Goal: Task Accomplishment & Management: Use online tool/utility

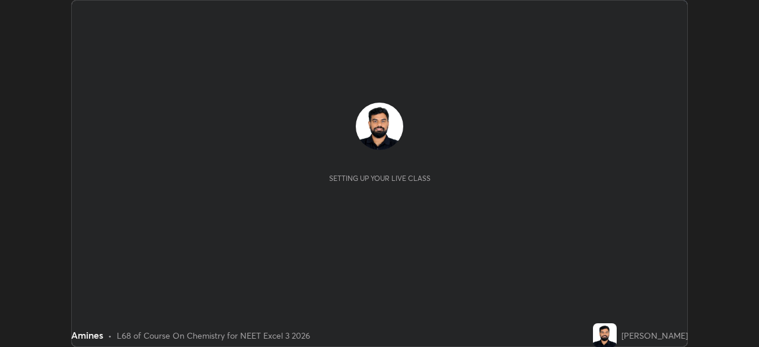
scroll to position [347, 759]
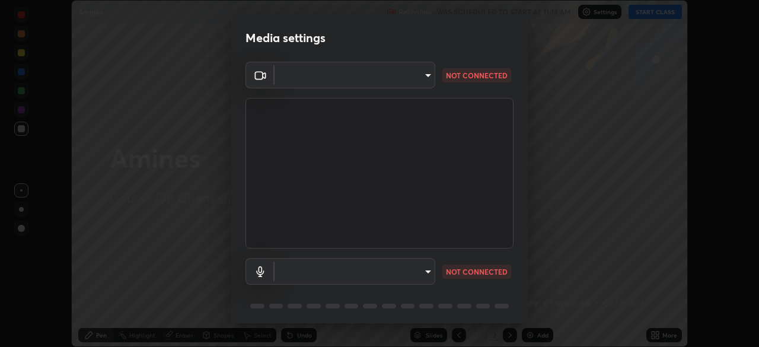
type input "f72059415656986e60aeb9a9d68e2152b50e8561c00ec3793330e7e265ff472e"
type input "default"
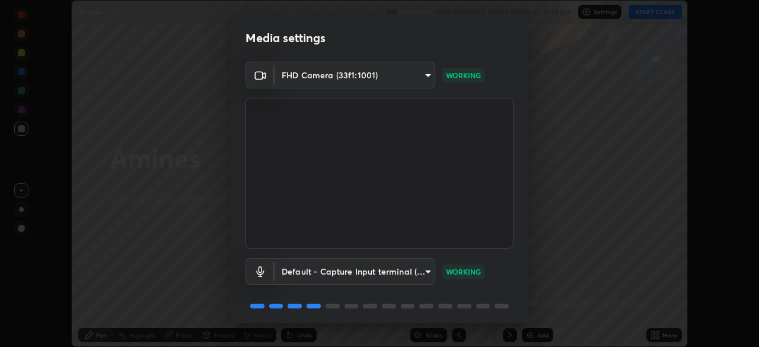
click at [297, 77] on body "Erase all Amines Recording WAS SCHEDULED TO START AT 11:14 AM Settings START CL…" at bounding box center [379, 173] width 759 height 347
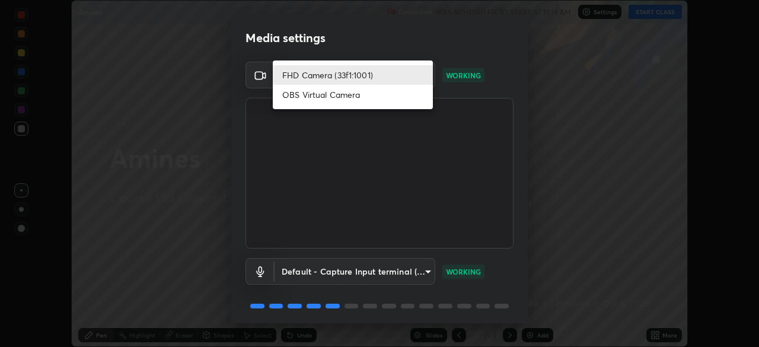
click at [301, 94] on li "OBS Virtual Camera" at bounding box center [353, 95] width 160 height 20
type input "b23672c371ae9b1e2d2e8c1262809c9406dc55f3a12da5c51b420c32c9b17bb4"
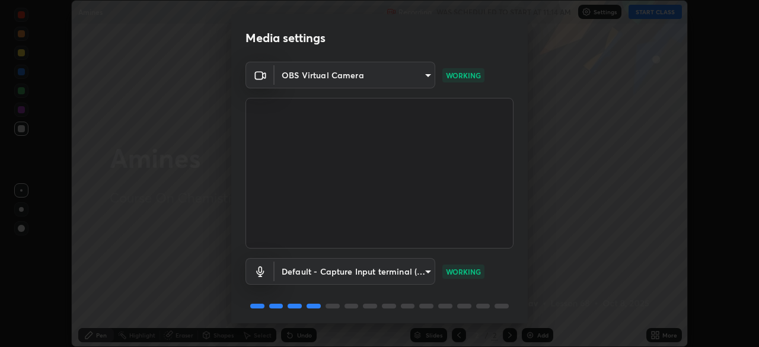
scroll to position [42, 0]
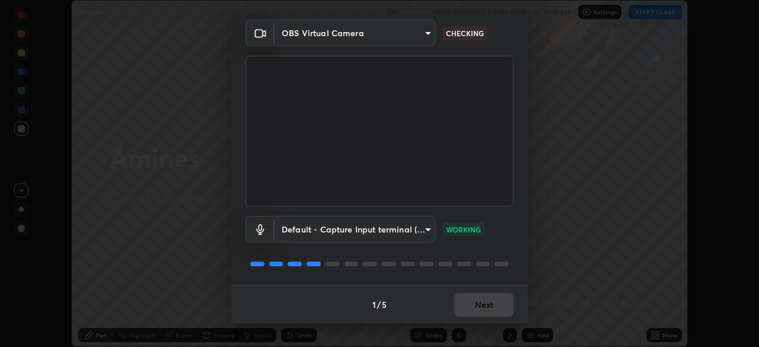
click at [464, 304] on div "1 / 5 Next" at bounding box center [379, 304] width 296 height 38
click at [482, 312] on button "Next" at bounding box center [483, 305] width 59 height 24
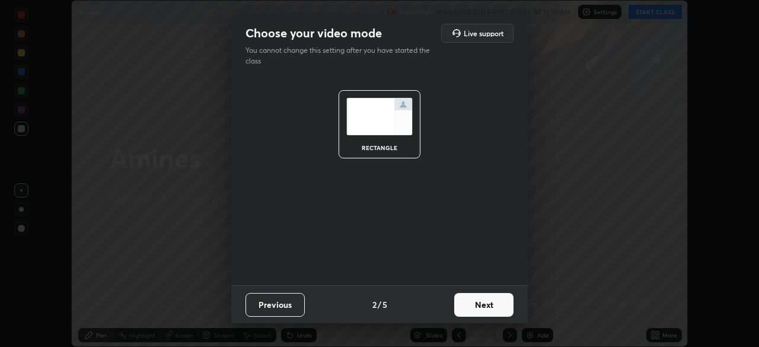
click at [482, 308] on button "Next" at bounding box center [483, 305] width 59 height 24
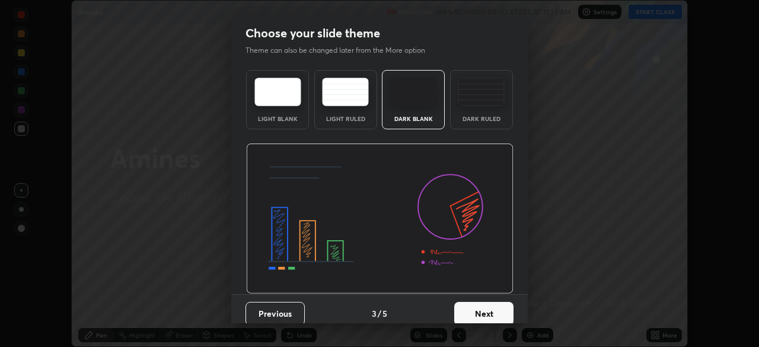
click at [496, 110] on div "Dark Ruled" at bounding box center [481, 99] width 63 height 59
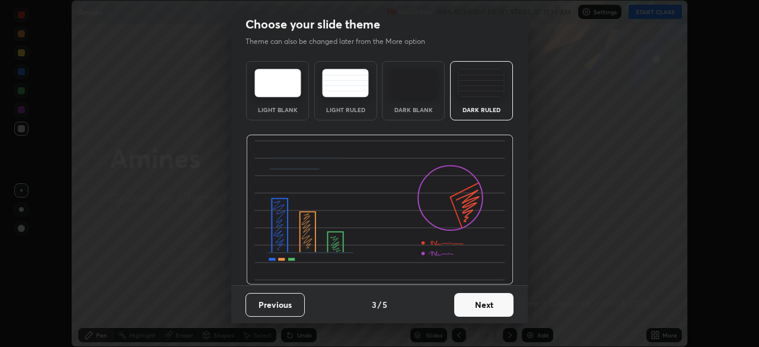
click at [484, 306] on button "Next" at bounding box center [483, 305] width 59 height 24
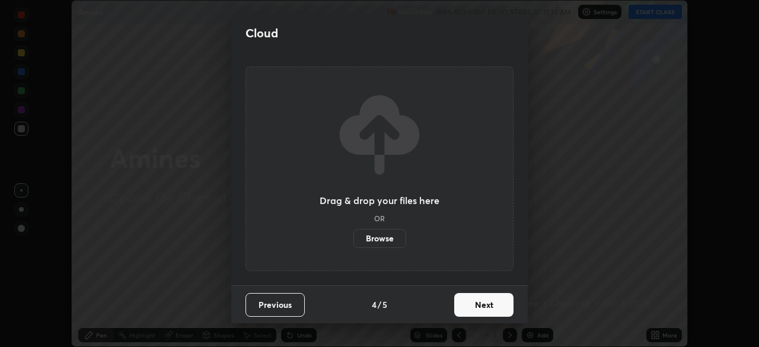
scroll to position [0, 0]
click at [485, 306] on button "Next" at bounding box center [483, 305] width 59 height 24
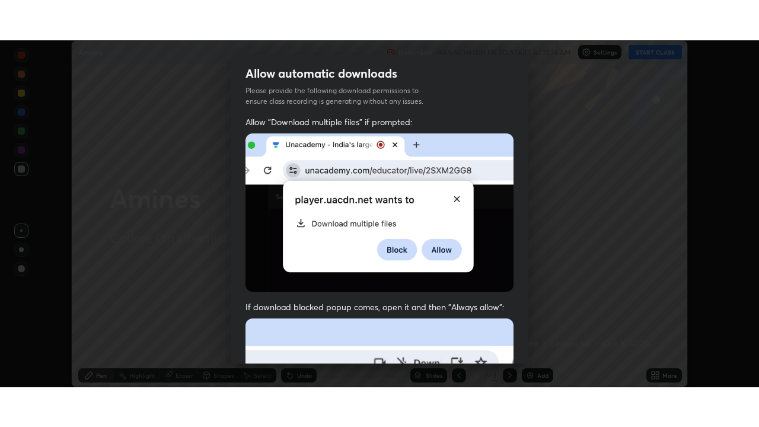
scroll to position [284, 0]
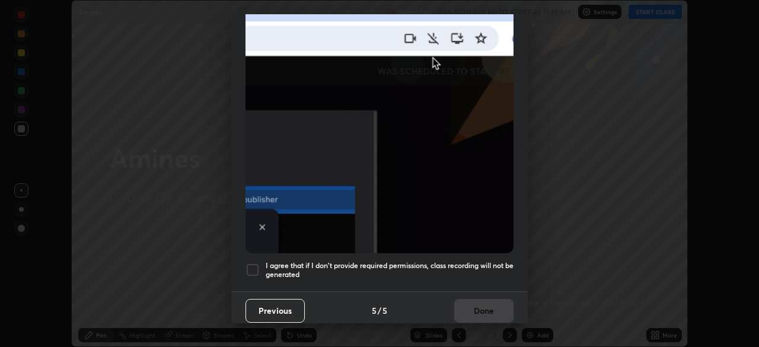
click at [488, 268] on h5 "I agree that if I don't provide required permissions, class recording will not …" at bounding box center [390, 270] width 248 height 18
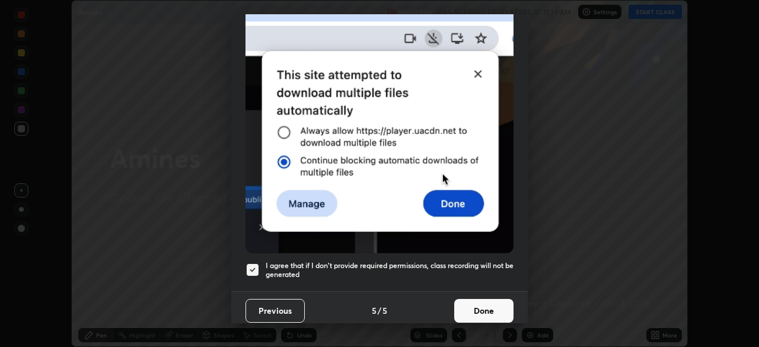
click at [487, 303] on button "Done" at bounding box center [483, 311] width 59 height 24
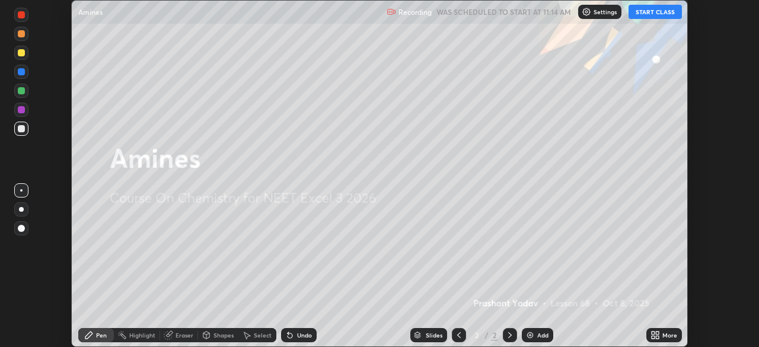
click at [647, 17] on button "START CLASS" at bounding box center [654, 12] width 53 height 14
click at [653, 335] on icon at bounding box center [654, 334] width 9 height 9
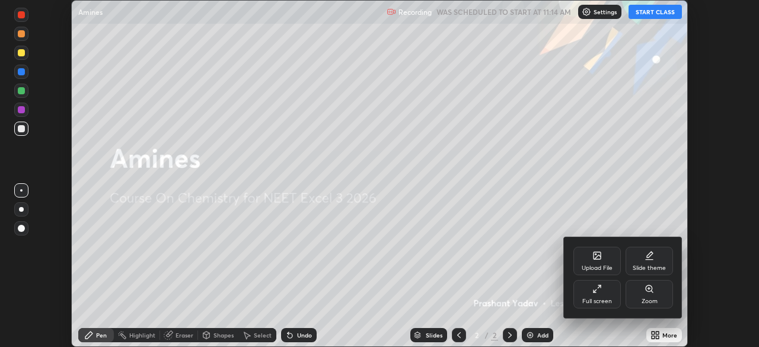
click at [581, 299] on div "Full screen" at bounding box center [596, 294] width 47 height 28
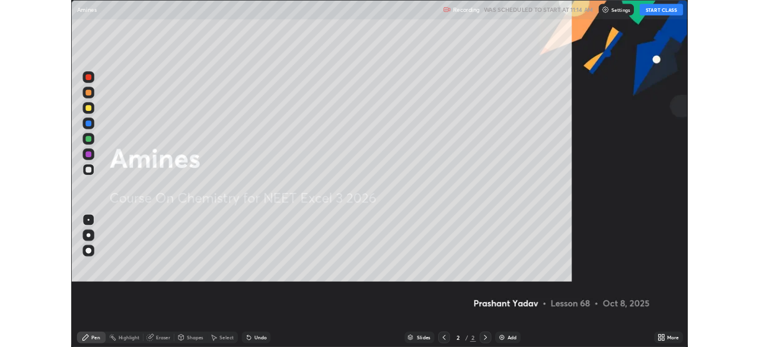
scroll to position [427, 759]
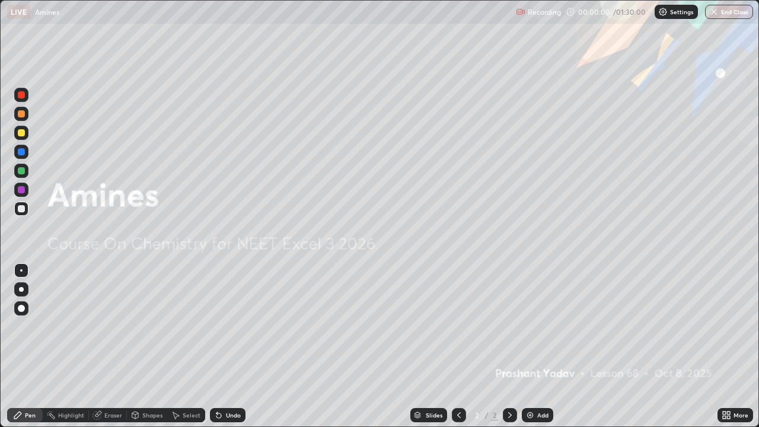
click at [540, 346] on div "Add" at bounding box center [542, 415] width 11 height 6
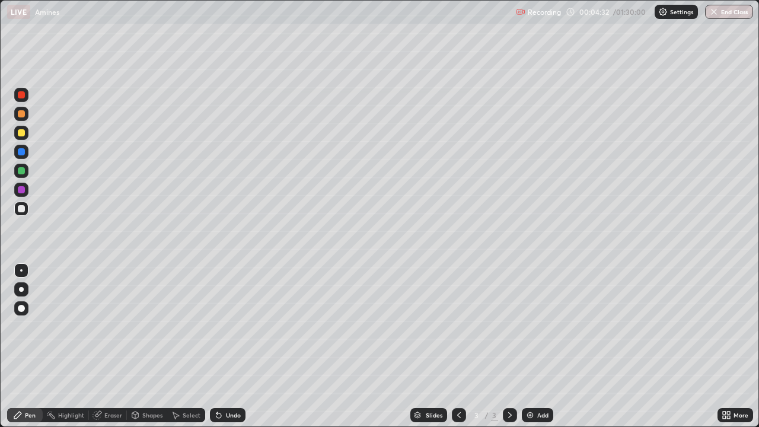
click at [531, 346] on img at bounding box center [529, 414] width 9 height 9
click at [31, 95] on div "Erase all" at bounding box center [21, 213] width 28 height 379
click at [22, 112] on div at bounding box center [21, 113] width 7 height 7
click at [236, 346] on div "Undo" at bounding box center [228, 415] width 36 height 14
click at [228, 346] on div "Undo" at bounding box center [233, 415] width 15 height 6
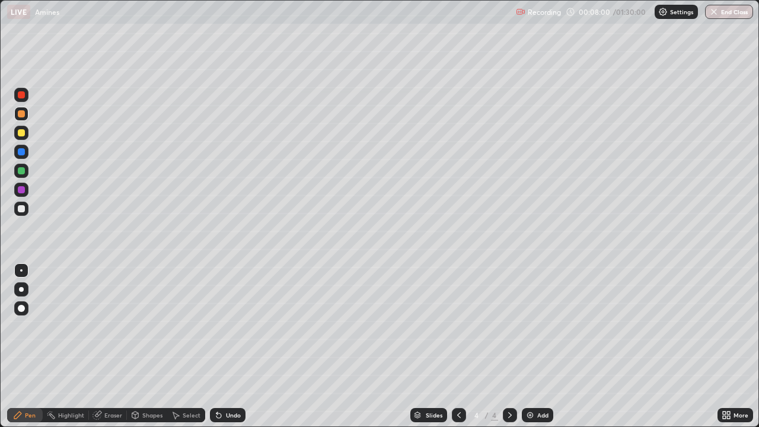
click at [27, 211] on div at bounding box center [21, 209] width 14 height 14
click at [229, 346] on div "Undo" at bounding box center [233, 415] width 15 height 6
click at [236, 346] on div "Undo" at bounding box center [233, 415] width 15 height 6
click at [536, 346] on div "Add" at bounding box center [537, 415] width 31 height 14
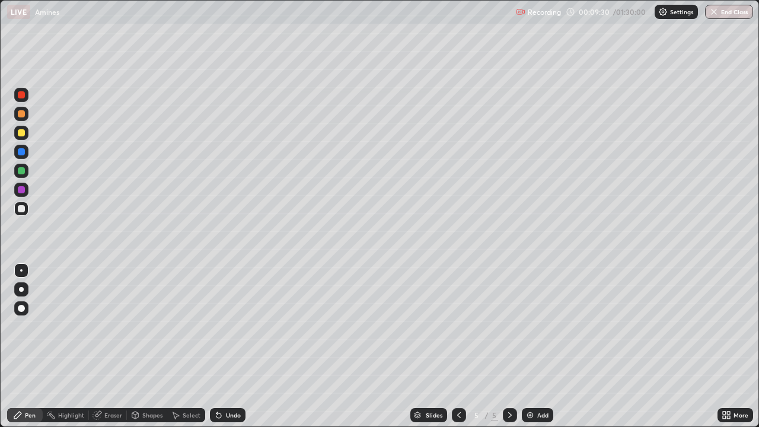
click at [235, 346] on div "Undo" at bounding box center [228, 415] width 36 height 14
click at [113, 346] on div "Eraser" at bounding box center [113, 415] width 18 height 6
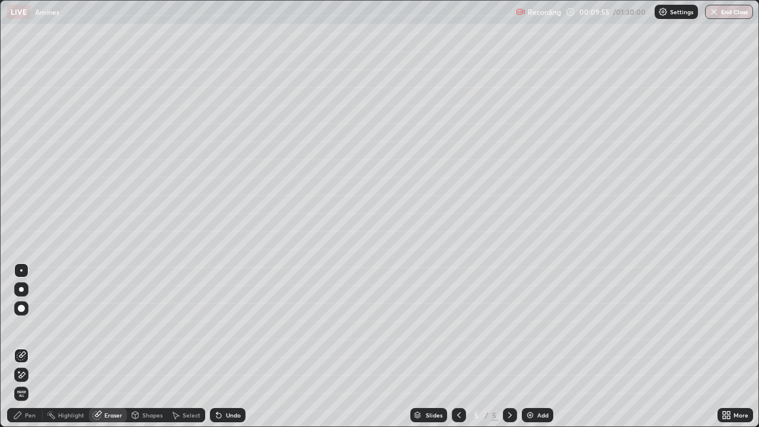
click at [33, 346] on div "Pen" at bounding box center [25, 415] width 36 height 14
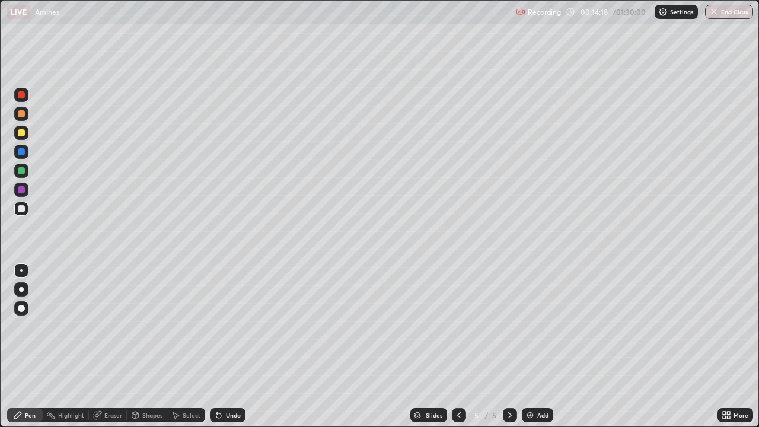
click at [537, 346] on div "Add" at bounding box center [542, 415] width 11 height 6
click at [23, 114] on div at bounding box center [21, 113] width 7 height 7
click at [267, 346] on div "Slides 6 / 6 Add" at bounding box center [481, 415] width 472 height 24
click at [318, 346] on div "Slides 6 / 6 Add" at bounding box center [481, 415] width 472 height 24
click at [540, 346] on div "Add" at bounding box center [542, 415] width 11 height 6
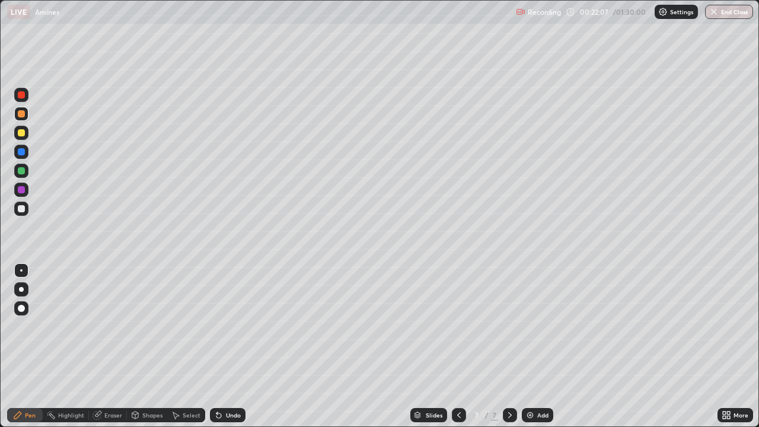
click at [23, 346] on icon at bounding box center [17, 414] width 9 height 9
click at [232, 346] on div "Undo" at bounding box center [233, 415] width 15 height 6
click at [230, 346] on div "Undo" at bounding box center [233, 415] width 15 height 6
click at [234, 346] on div "Undo" at bounding box center [233, 415] width 15 height 6
click at [230, 346] on div "Undo" at bounding box center [233, 415] width 15 height 6
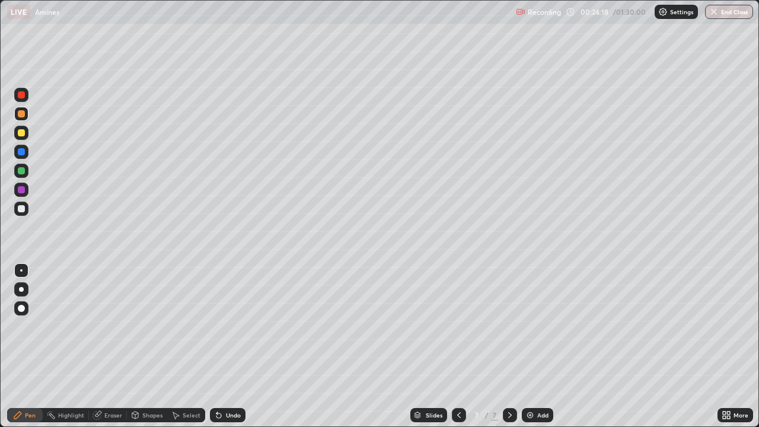
click at [210, 346] on div "Undo" at bounding box center [228, 415] width 36 height 14
click at [223, 346] on div "Undo" at bounding box center [228, 415] width 36 height 14
click at [637, 346] on div "Slides 7 / 7 Add" at bounding box center [481, 415] width 472 height 24
click at [229, 346] on div "Undo" at bounding box center [233, 415] width 15 height 6
click at [229, 346] on div "Undo" at bounding box center [228, 415] width 36 height 14
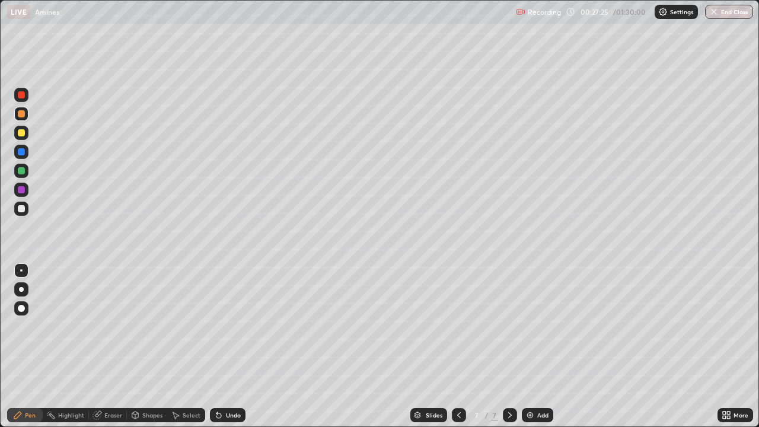
click at [231, 346] on div "Undo" at bounding box center [228, 415] width 36 height 14
click at [226, 346] on div "Undo" at bounding box center [233, 415] width 15 height 6
click at [686, 346] on div "Slides 7 / 7 Add" at bounding box center [481, 415] width 472 height 24
click at [231, 346] on div "Undo" at bounding box center [233, 415] width 15 height 6
click at [229, 346] on div "Undo" at bounding box center [233, 415] width 15 height 6
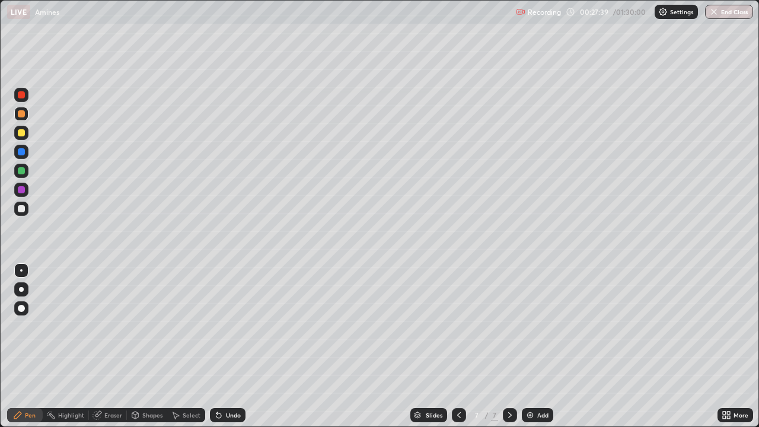
click at [231, 346] on div "Undo" at bounding box center [233, 415] width 15 height 6
click at [230, 346] on div "Undo" at bounding box center [233, 415] width 15 height 6
click at [606, 346] on div "Slides 7 / 7 Add" at bounding box center [481, 415] width 472 height 24
click at [612, 346] on div "Slides 7 / 7 Add" at bounding box center [481, 415] width 472 height 24
click at [615, 346] on div "Slides 7 / 7 Add" at bounding box center [481, 415] width 472 height 24
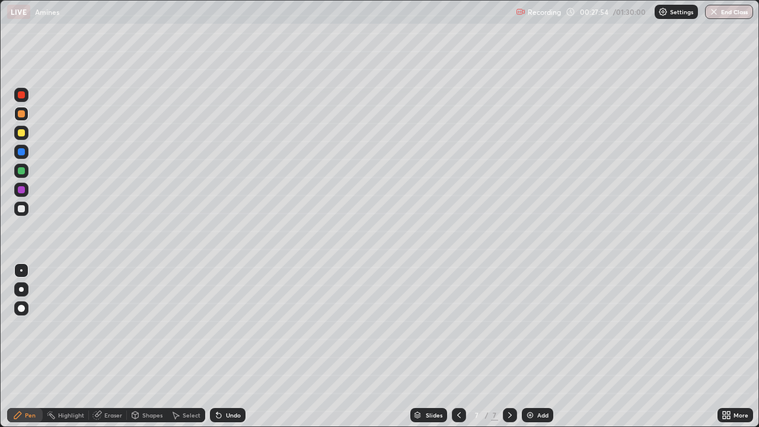
click at [228, 346] on div "Undo" at bounding box center [228, 415] width 36 height 14
click at [230, 346] on div "Undo" at bounding box center [228, 415] width 36 height 14
click at [229, 346] on div "Undo" at bounding box center [233, 415] width 15 height 6
click at [230, 346] on div "Undo" at bounding box center [233, 415] width 15 height 6
click at [537, 346] on div "Add" at bounding box center [542, 415] width 11 height 6
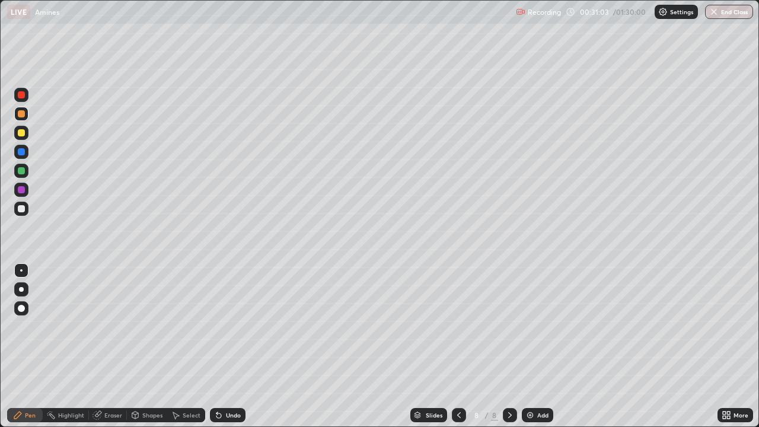
click at [226, 346] on div "Undo" at bounding box center [233, 415] width 15 height 6
click at [228, 346] on div "Undo" at bounding box center [233, 415] width 15 height 6
click at [227, 346] on div "Undo" at bounding box center [233, 415] width 15 height 6
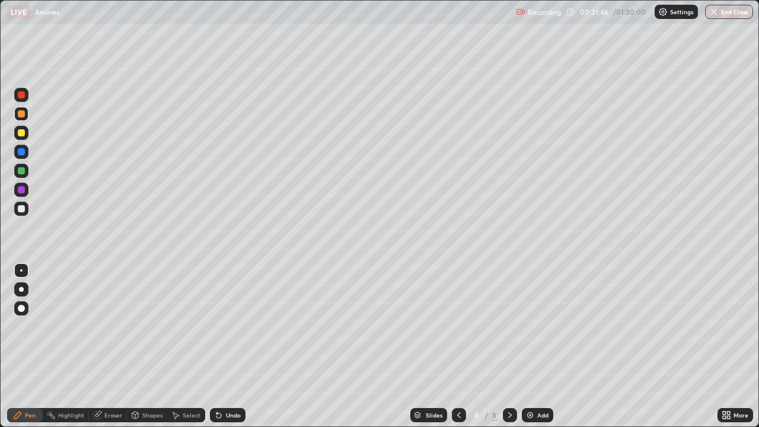
click at [229, 346] on div "Undo" at bounding box center [233, 415] width 15 height 6
click at [228, 346] on div "Undo" at bounding box center [233, 415] width 15 height 6
click at [226, 346] on div "Undo" at bounding box center [233, 415] width 15 height 6
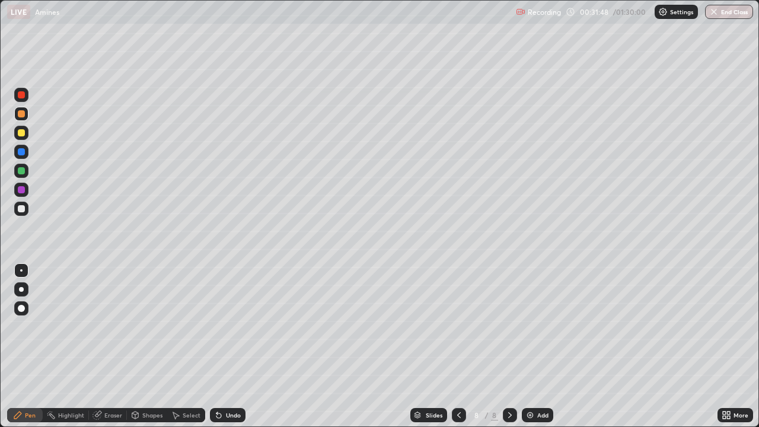
click at [226, 346] on div "Undo" at bounding box center [233, 415] width 15 height 6
click at [231, 346] on div "Undo" at bounding box center [228, 415] width 36 height 14
click at [537, 346] on div "Add" at bounding box center [542, 415] width 11 height 6
click at [227, 346] on div "Undo" at bounding box center [233, 415] width 15 height 6
click at [229, 346] on div "Undo" at bounding box center [233, 415] width 15 height 6
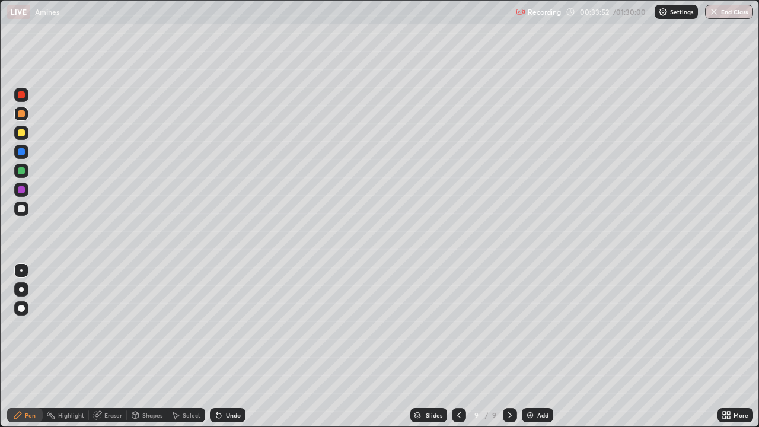
click at [227, 346] on div "Undo" at bounding box center [233, 415] width 15 height 6
click at [226, 346] on div "Undo" at bounding box center [233, 415] width 15 height 6
click at [227, 346] on div "Undo" at bounding box center [233, 415] width 15 height 6
click at [226, 346] on div "Undo" at bounding box center [233, 415] width 15 height 6
click at [228, 346] on div "Undo" at bounding box center [233, 415] width 15 height 6
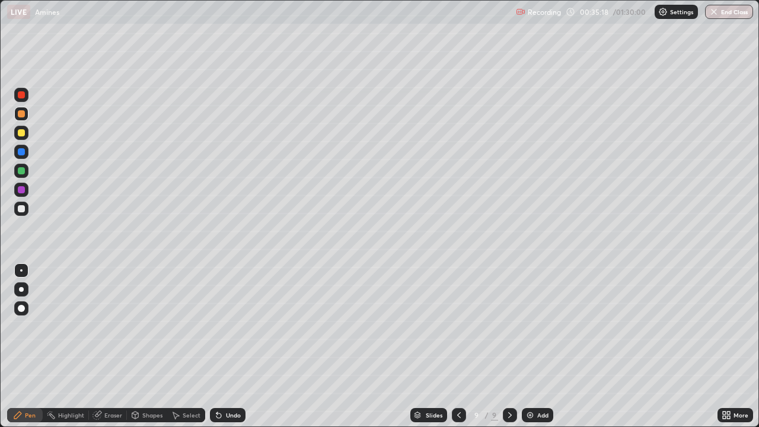
click at [230, 346] on div "Undo" at bounding box center [233, 415] width 15 height 6
click at [231, 346] on div "Undo" at bounding box center [233, 415] width 15 height 6
click at [230, 346] on div "Undo" at bounding box center [233, 415] width 15 height 6
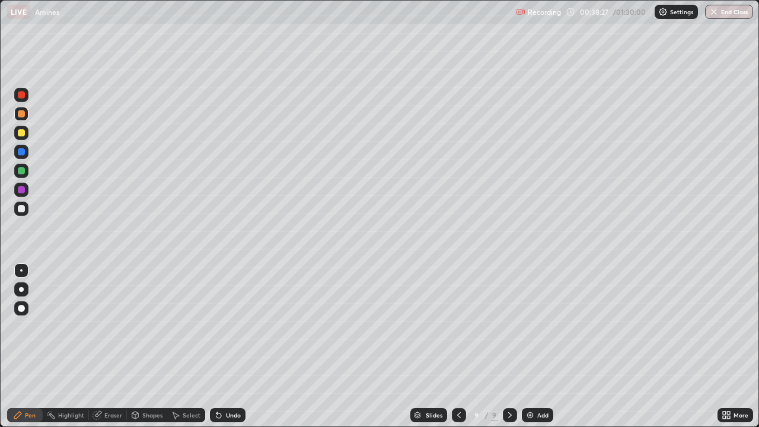
click at [537, 346] on div "Add" at bounding box center [542, 415] width 11 height 6
click at [219, 346] on icon at bounding box center [218, 415] width 5 height 5
click at [535, 346] on div "Add" at bounding box center [537, 415] width 31 height 14
click at [216, 346] on icon at bounding box center [216, 412] width 1 height 1
click at [221, 346] on icon at bounding box center [218, 414] width 9 height 9
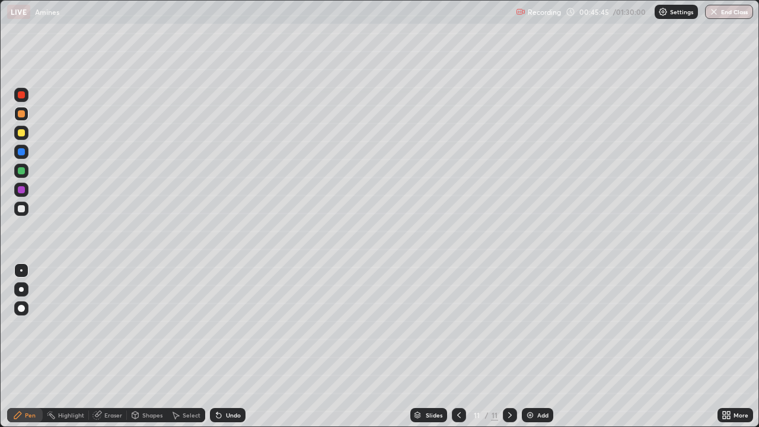
click at [222, 346] on div "Undo" at bounding box center [228, 415] width 36 height 14
click at [223, 346] on div "Undo" at bounding box center [228, 415] width 36 height 14
click at [225, 346] on div "Undo" at bounding box center [228, 415] width 36 height 14
click at [231, 346] on div "Undo" at bounding box center [233, 415] width 15 height 6
click at [452, 346] on div at bounding box center [459, 415] width 14 height 14
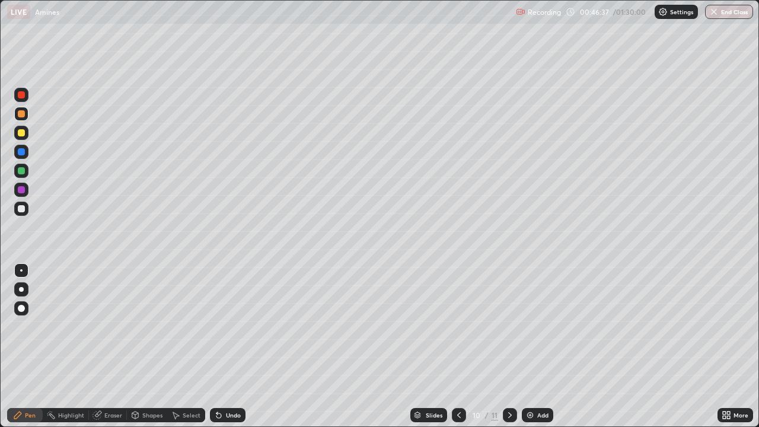
click at [509, 346] on icon at bounding box center [510, 415] width 4 height 6
click at [458, 346] on icon at bounding box center [458, 414] width 9 height 9
click at [508, 346] on icon at bounding box center [509, 414] width 9 height 9
click at [229, 346] on div "Undo" at bounding box center [233, 415] width 15 height 6
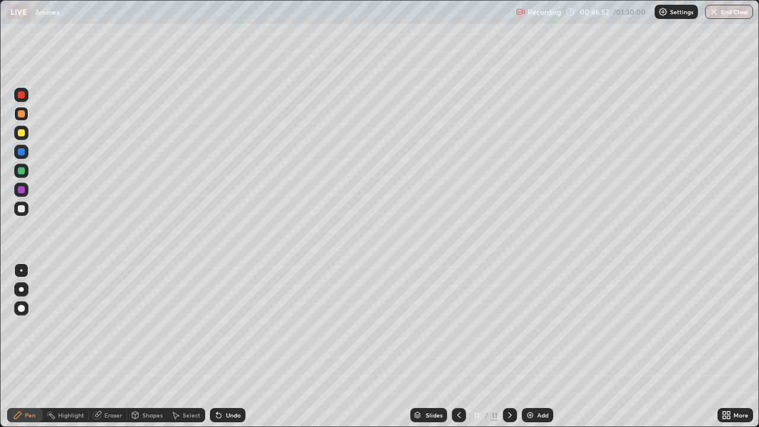
click at [229, 346] on div "Undo" at bounding box center [233, 415] width 15 height 6
click at [228, 346] on div "Undo" at bounding box center [233, 415] width 15 height 6
click at [229, 346] on div "Undo" at bounding box center [233, 415] width 15 height 6
click at [234, 346] on div "Undo" at bounding box center [233, 415] width 15 height 6
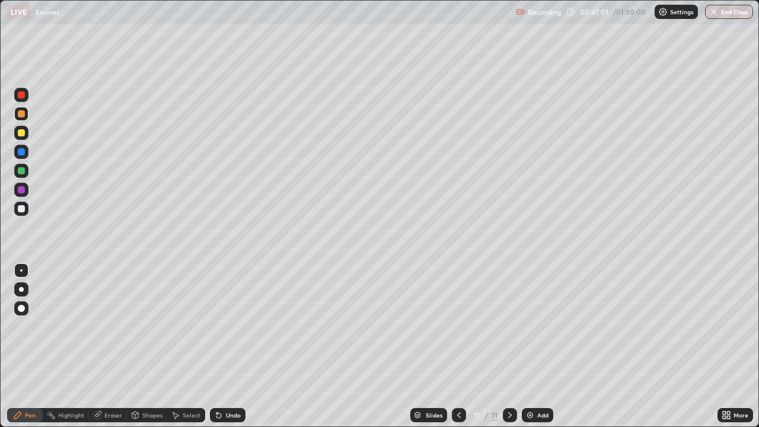
click at [232, 346] on div "Undo" at bounding box center [233, 415] width 15 height 6
click at [532, 346] on img at bounding box center [529, 414] width 9 height 9
click at [458, 346] on icon at bounding box center [458, 414] width 9 height 9
click at [509, 346] on icon at bounding box center [509, 414] width 9 height 9
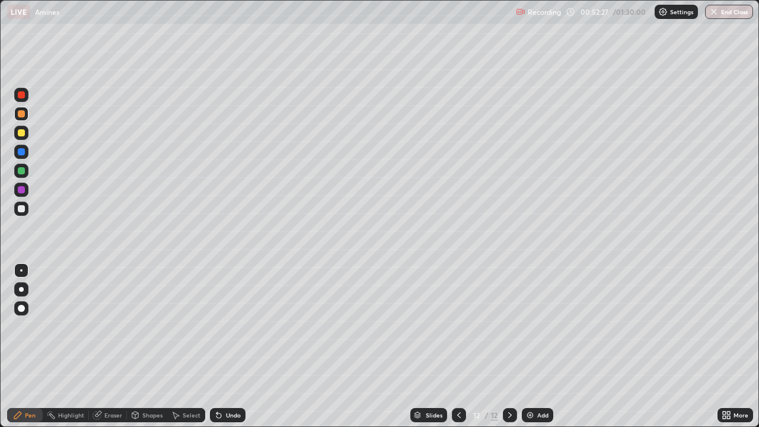
click at [533, 346] on div "Add" at bounding box center [537, 415] width 31 height 14
click at [222, 346] on div "Undo" at bounding box center [228, 415] width 36 height 14
click at [226, 346] on div "Undo" at bounding box center [233, 415] width 15 height 6
click at [232, 346] on div "Undo" at bounding box center [228, 415] width 36 height 14
click at [226, 346] on div "Undo" at bounding box center [228, 415] width 36 height 14
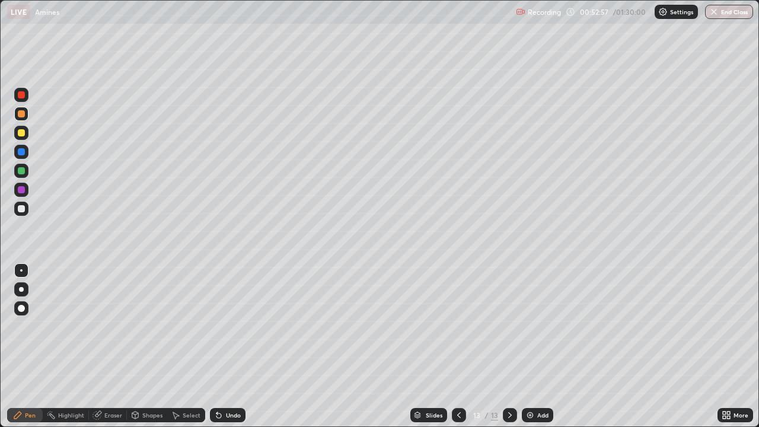
click at [229, 346] on div "Undo" at bounding box center [233, 415] width 15 height 6
click at [535, 346] on div "Add" at bounding box center [537, 415] width 31 height 14
click at [226, 346] on div "Undo" at bounding box center [233, 415] width 15 height 6
click at [234, 346] on div "Undo" at bounding box center [228, 415] width 36 height 14
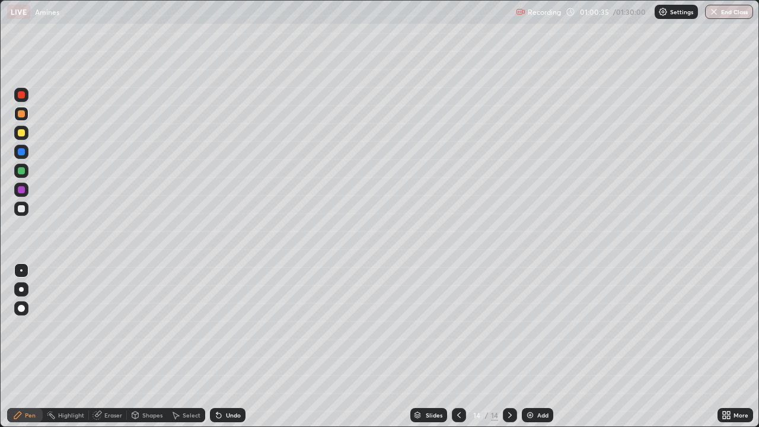
click at [532, 346] on img at bounding box center [529, 414] width 9 height 9
click at [23, 208] on div at bounding box center [21, 208] width 7 height 7
click at [21, 116] on div at bounding box center [21, 113] width 7 height 7
click at [229, 346] on div "Undo" at bounding box center [228, 415] width 36 height 14
click at [103, 346] on div "Eraser" at bounding box center [108, 415] width 38 height 14
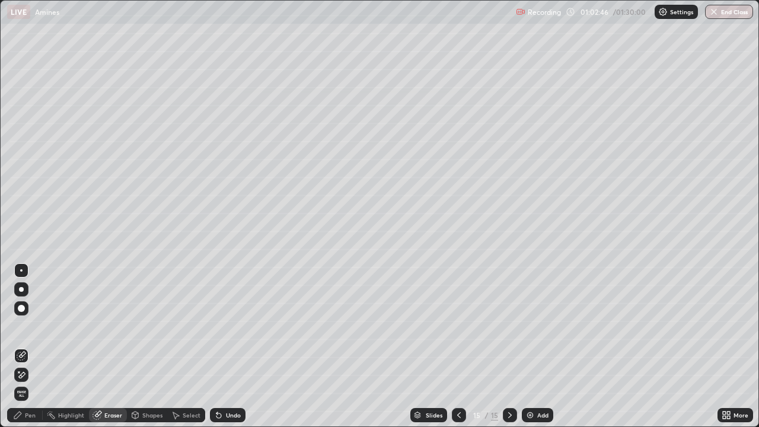
click at [33, 346] on div "Pen" at bounding box center [30, 415] width 11 height 6
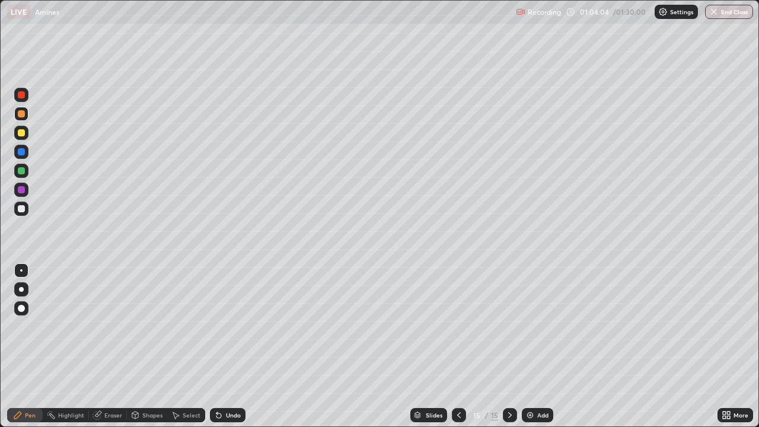
click at [535, 346] on div "Add" at bounding box center [537, 415] width 31 height 14
click at [237, 346] on div "Undo" at bounding box center [233, 415] width 15 height 6
click at [236, 346] on div "Undo" at bounding box center [228, 415] width 36 height 14
click at [537, 346] on div "Add" at bounding box center [542, 415] width 11 height 6
click at [534, 346] on div "Add" at bounding box center [537, 415] width 31 height 14
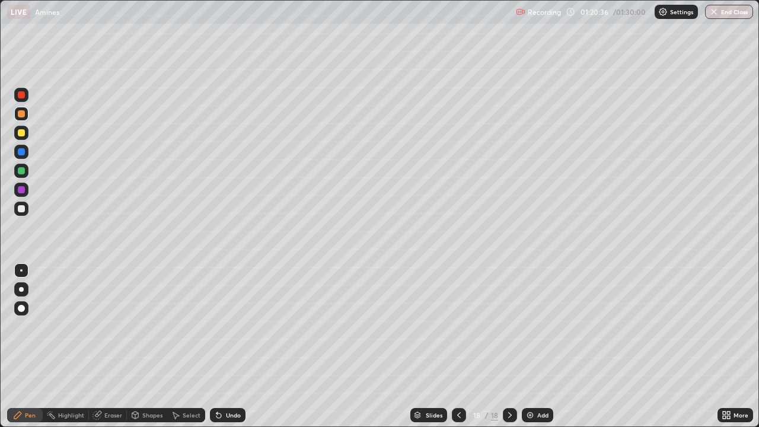
click at [232, 346] on div "Undo" at bounding box center [233, 415] width 15 height 6
click at [452, 346] on div at bounding box center [459, 415] width 14 height 14
click at [508, 346] on icon at bounding box center [509, 414] width 9 height 9
click at [723, 16] on button "End Class" at bounding box center [729, 12] width 48 height 14
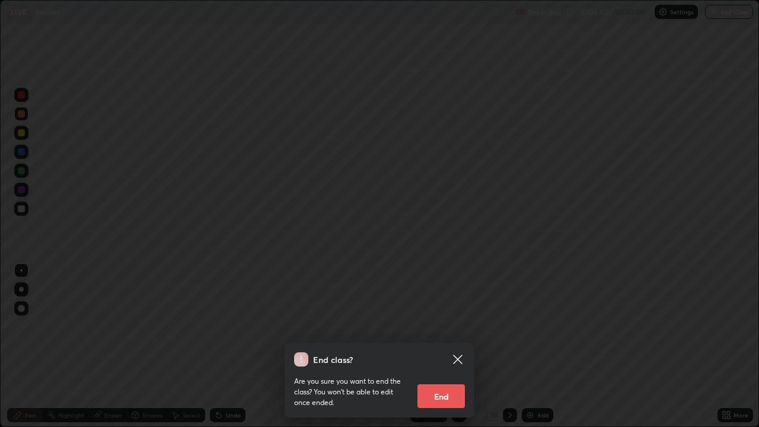
click at [439, 346] on button "End" at bounding box center [440, 396] width 47 height 24
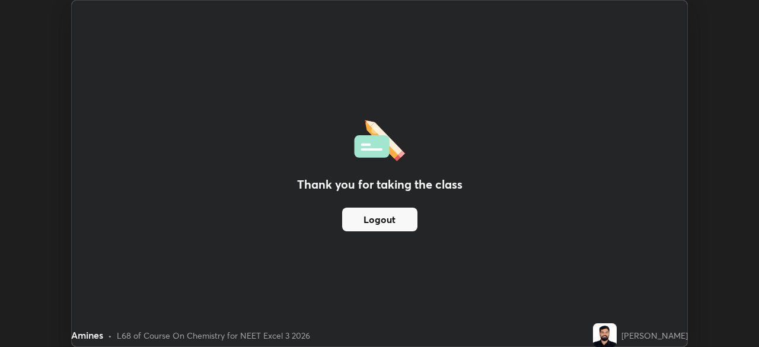
scroll to position [58918, 58506]
